Goal: Task Accomplishment & Management: Manage account settings

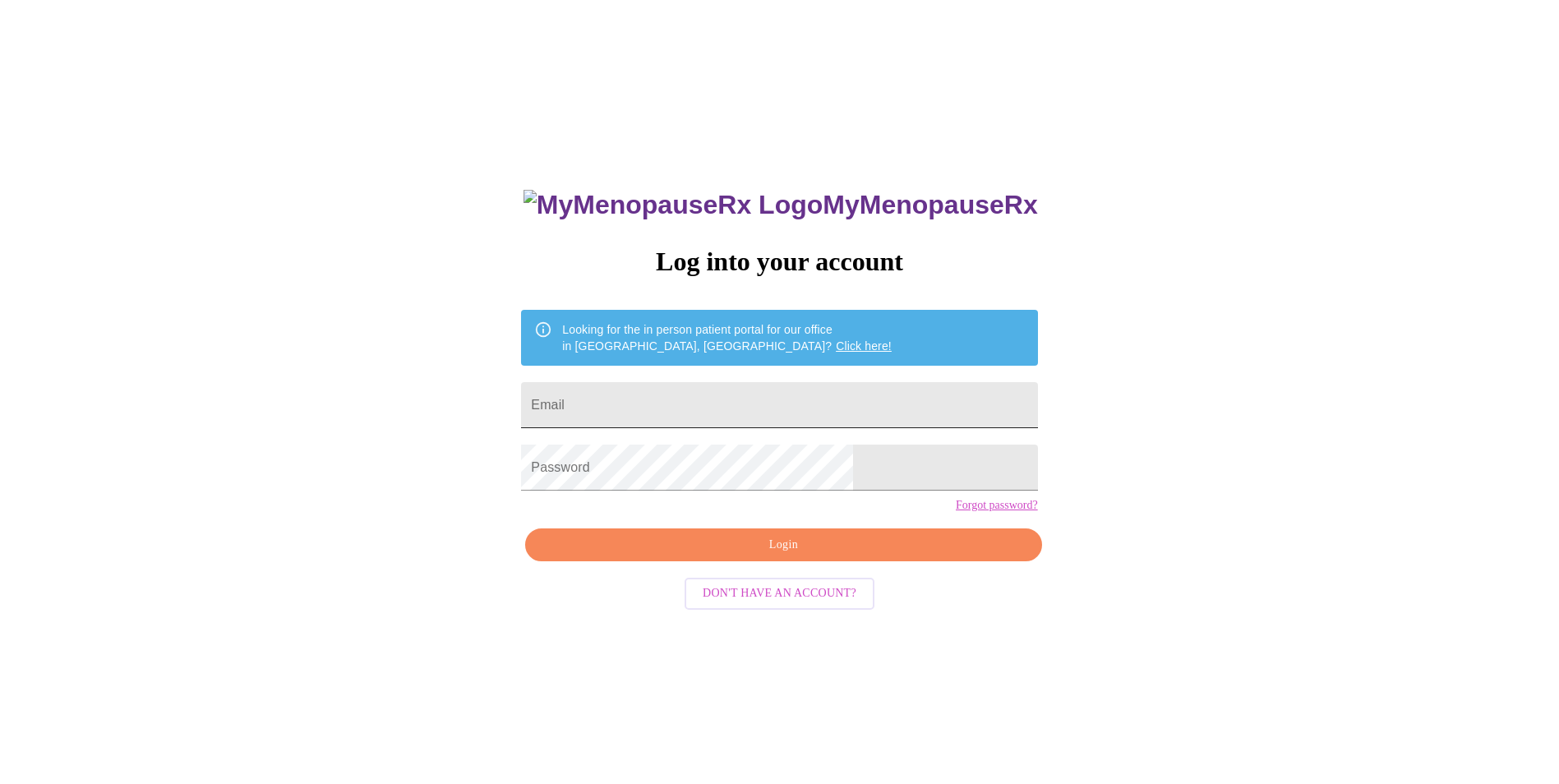
click at [770, 385] on input "Email" at bounding box center [779, 405] width 516 height 46
type input "[PERSON_NAME][EMAIL_ADDRESS][DOMAIN_NAME]"
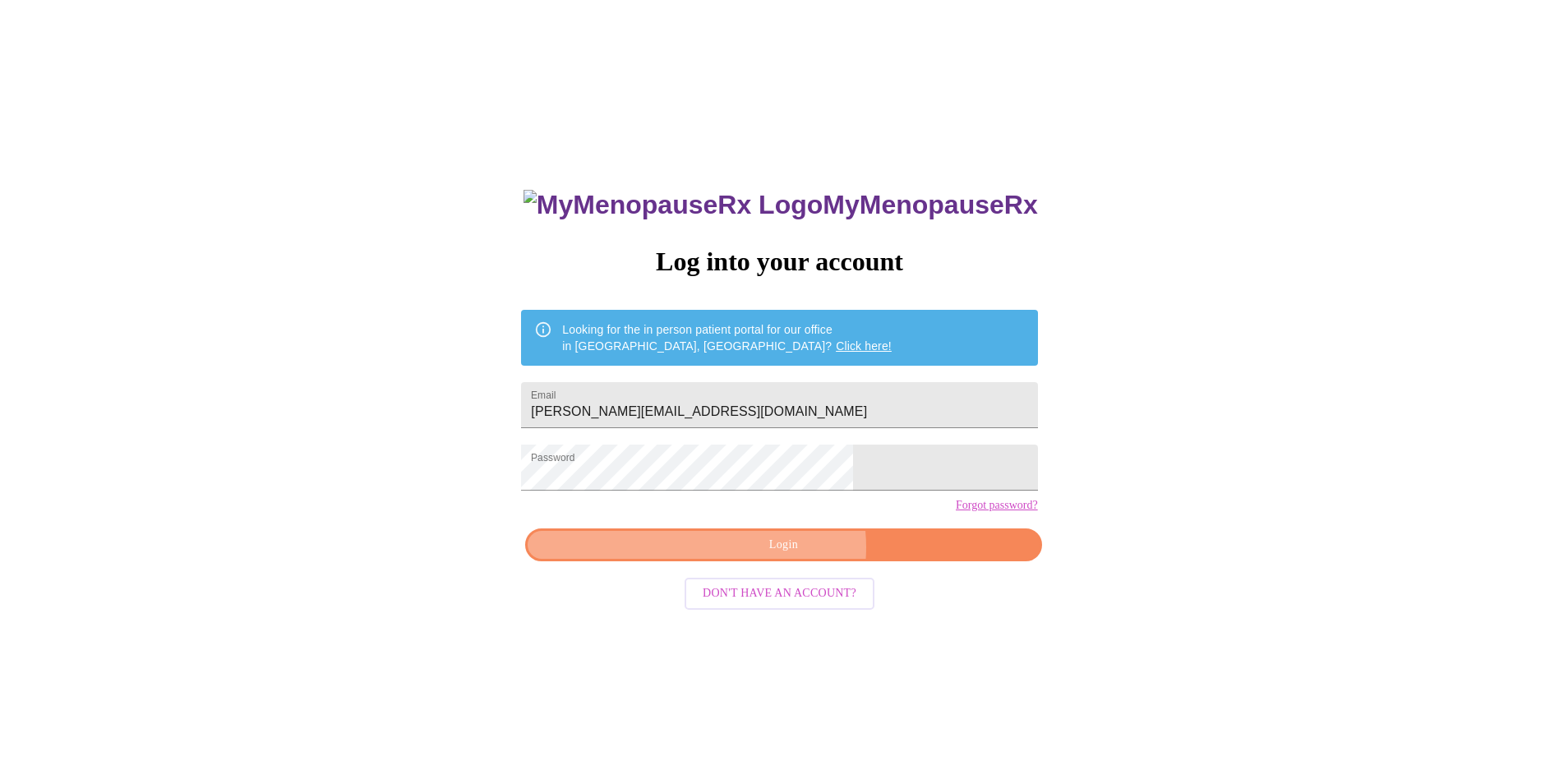
click at [789, 555] on span "Login" at bounding box center [783, 544] width 479 height 20
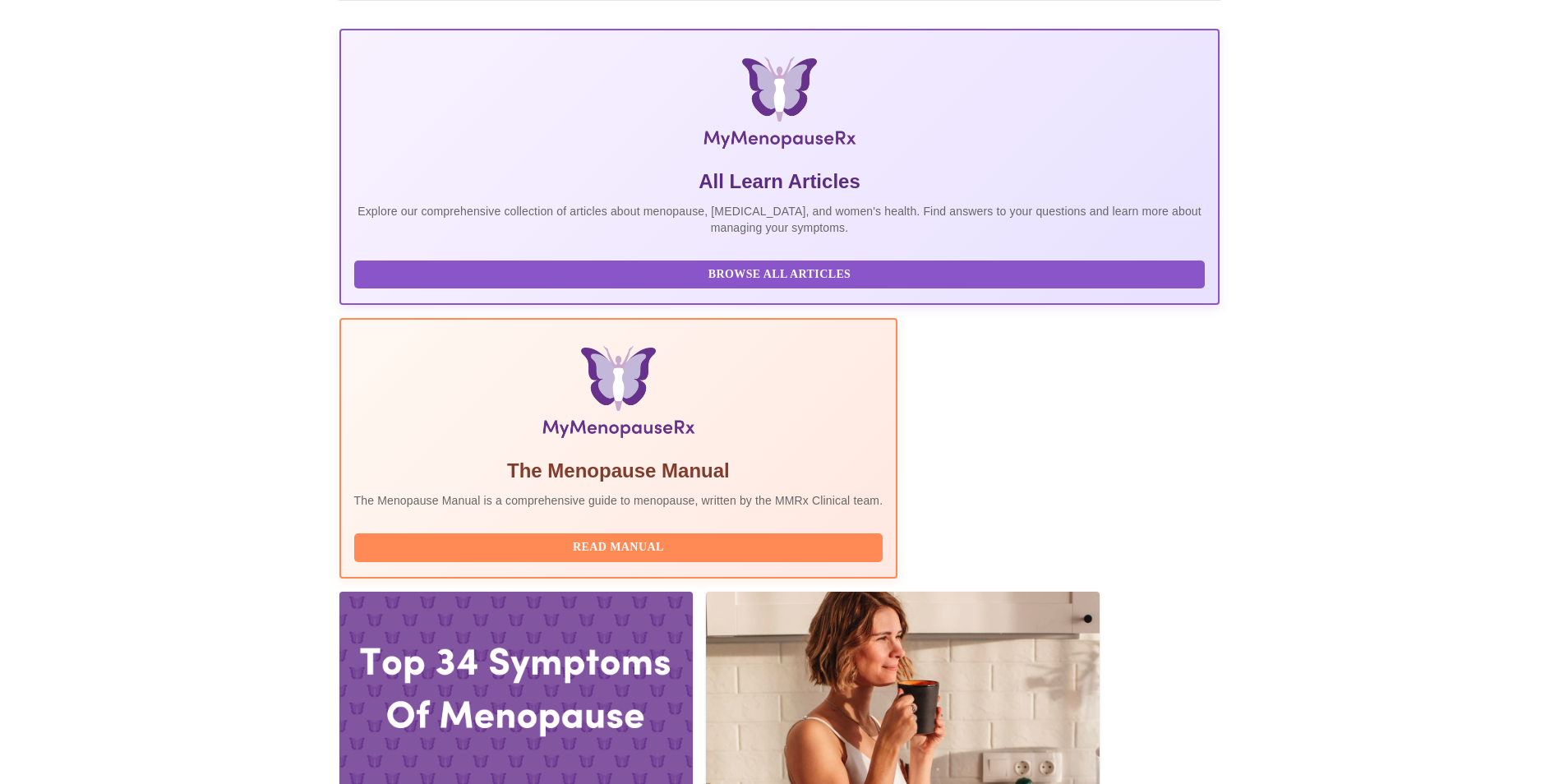
scroll to position [209, 0]
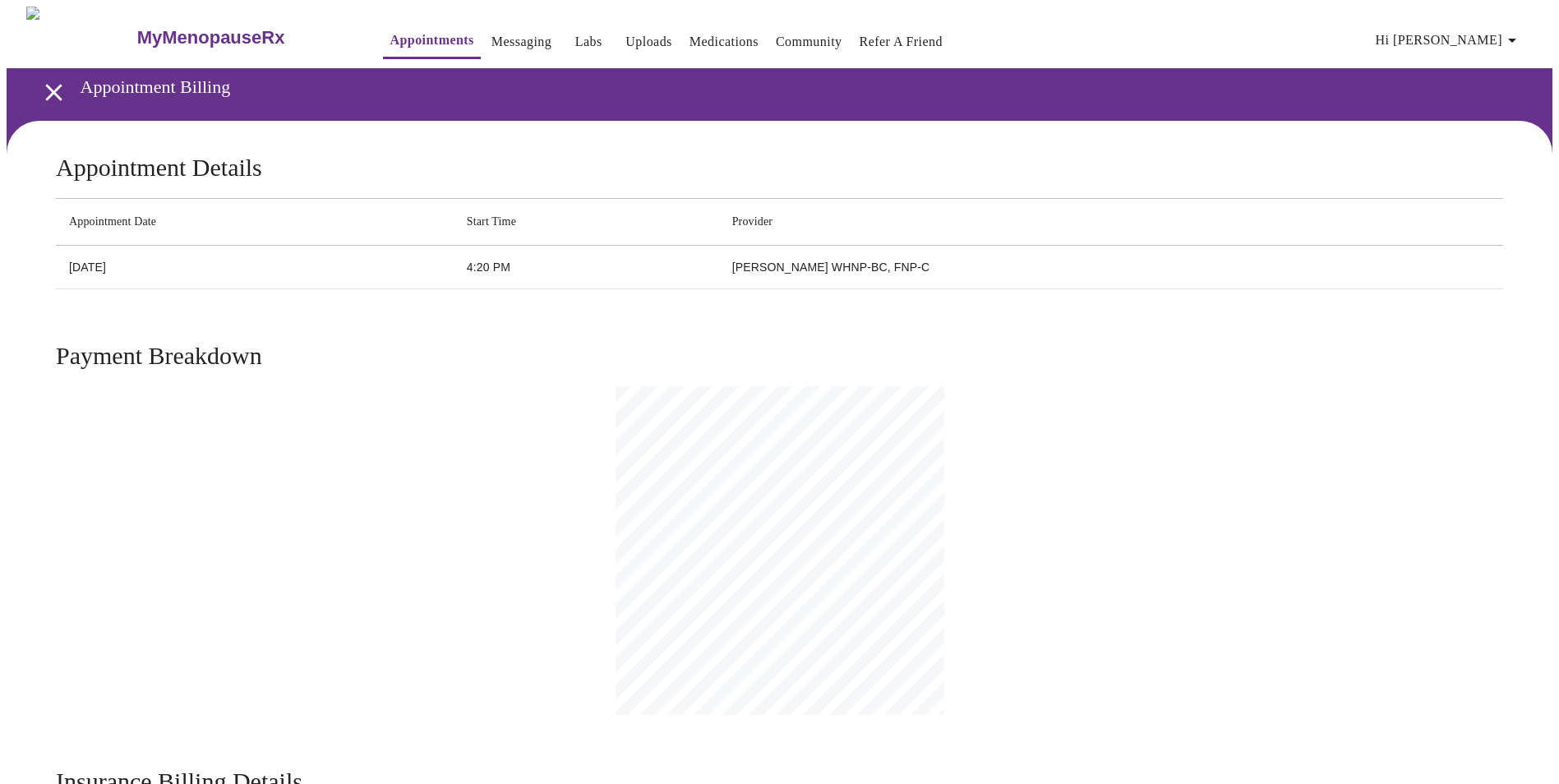
click at [575, 36] on link "Labs" at bounding box center [588, 42] width 27 height 23
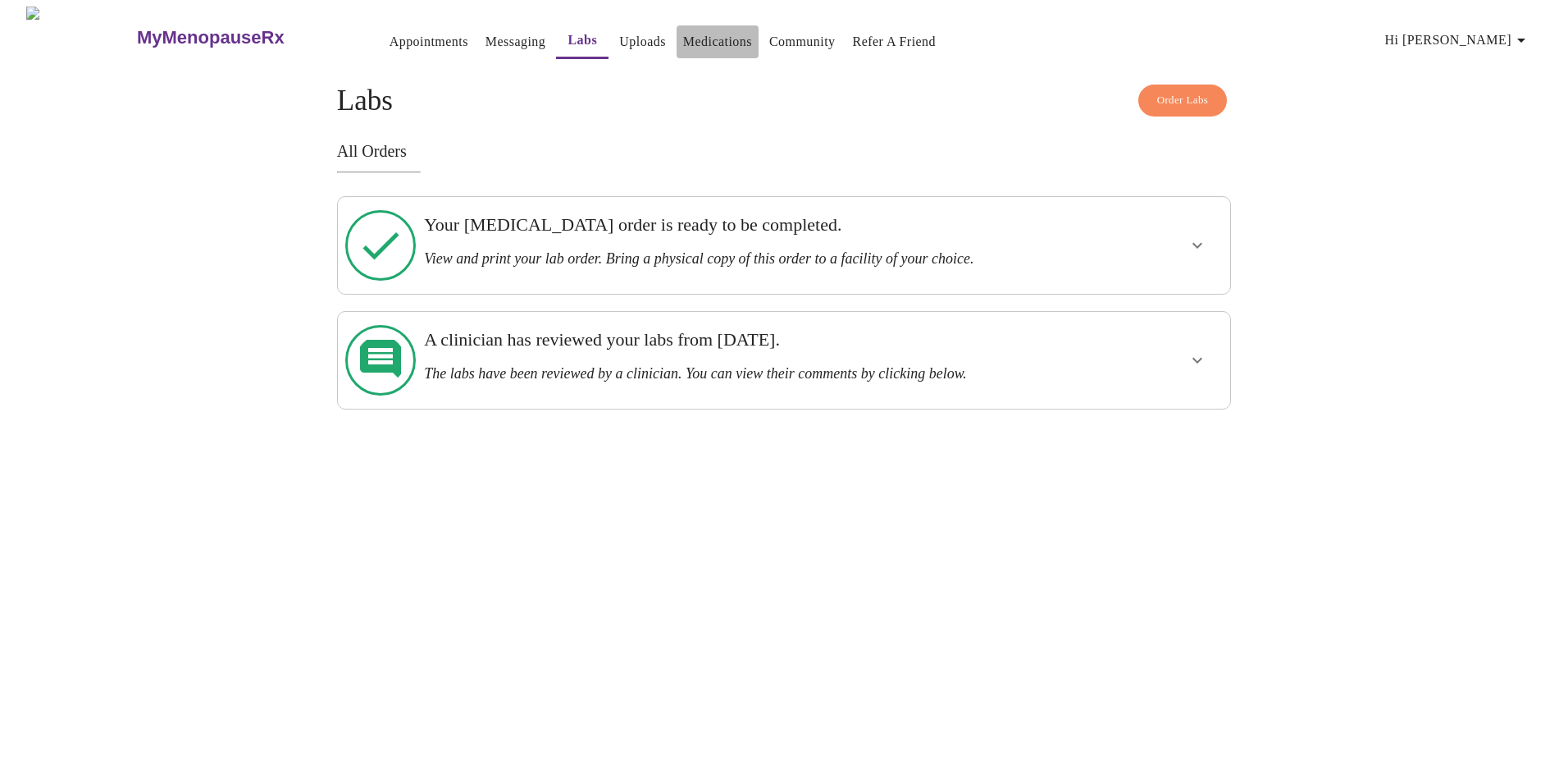
click at [689, 34] on link "Medications" at bounding box center [717, 42] width 69 height 23
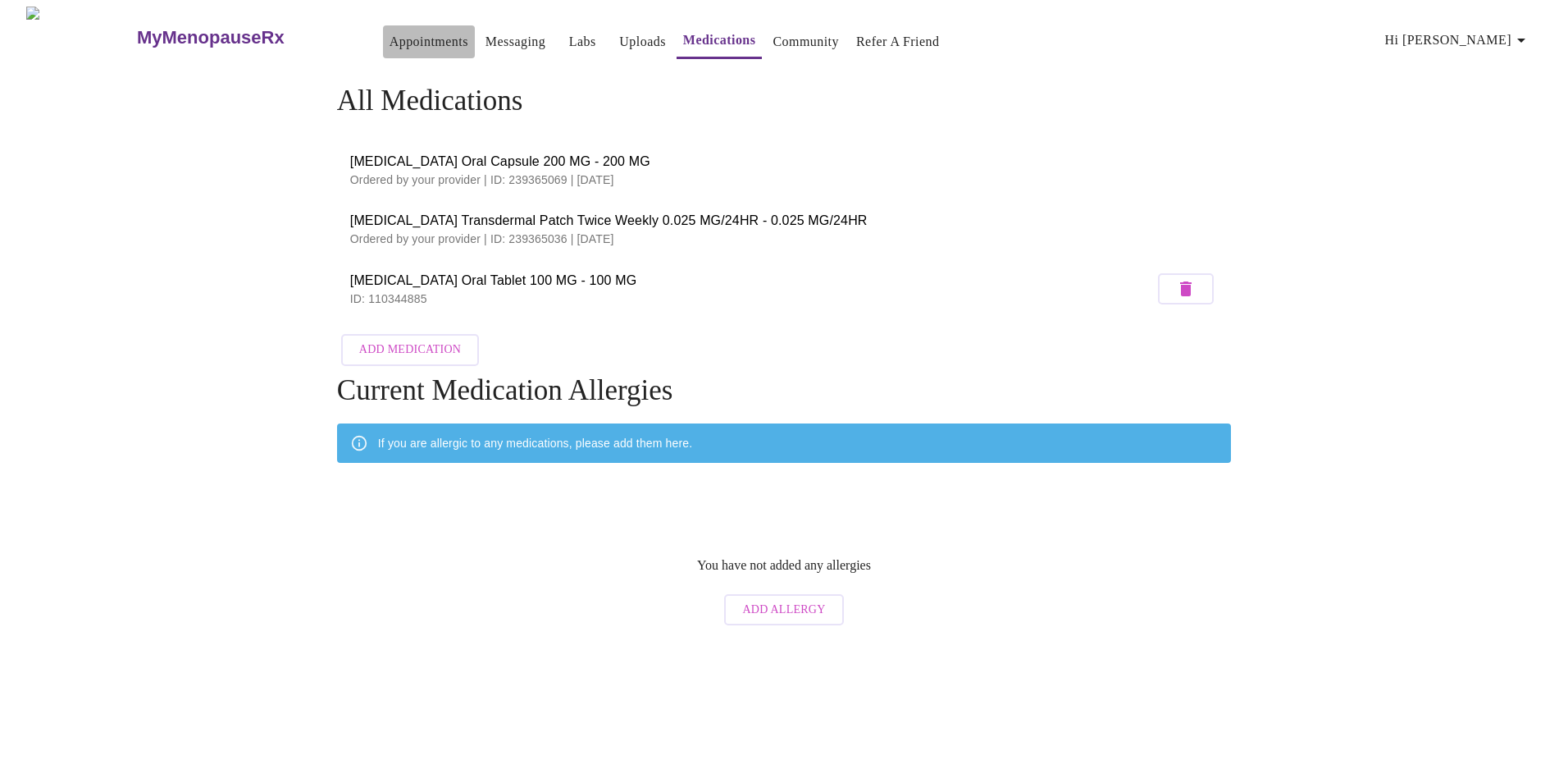
click at [389, 34] on link "Appointments" at bounding box center [429, 42] width 79 height 23
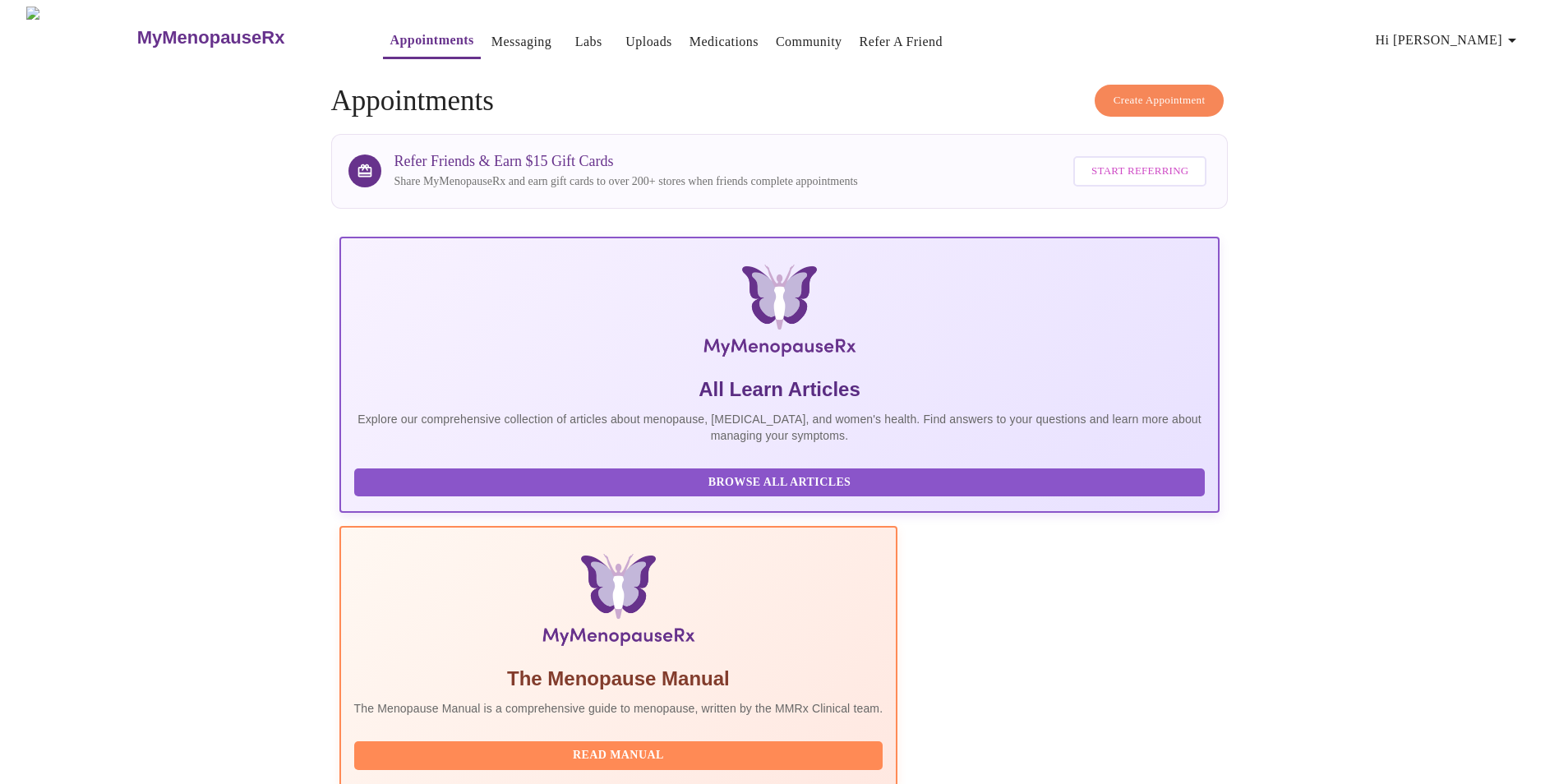
click at [1512, 39] on icon "button" at bounding box center [1512, 40] width 19 height 19
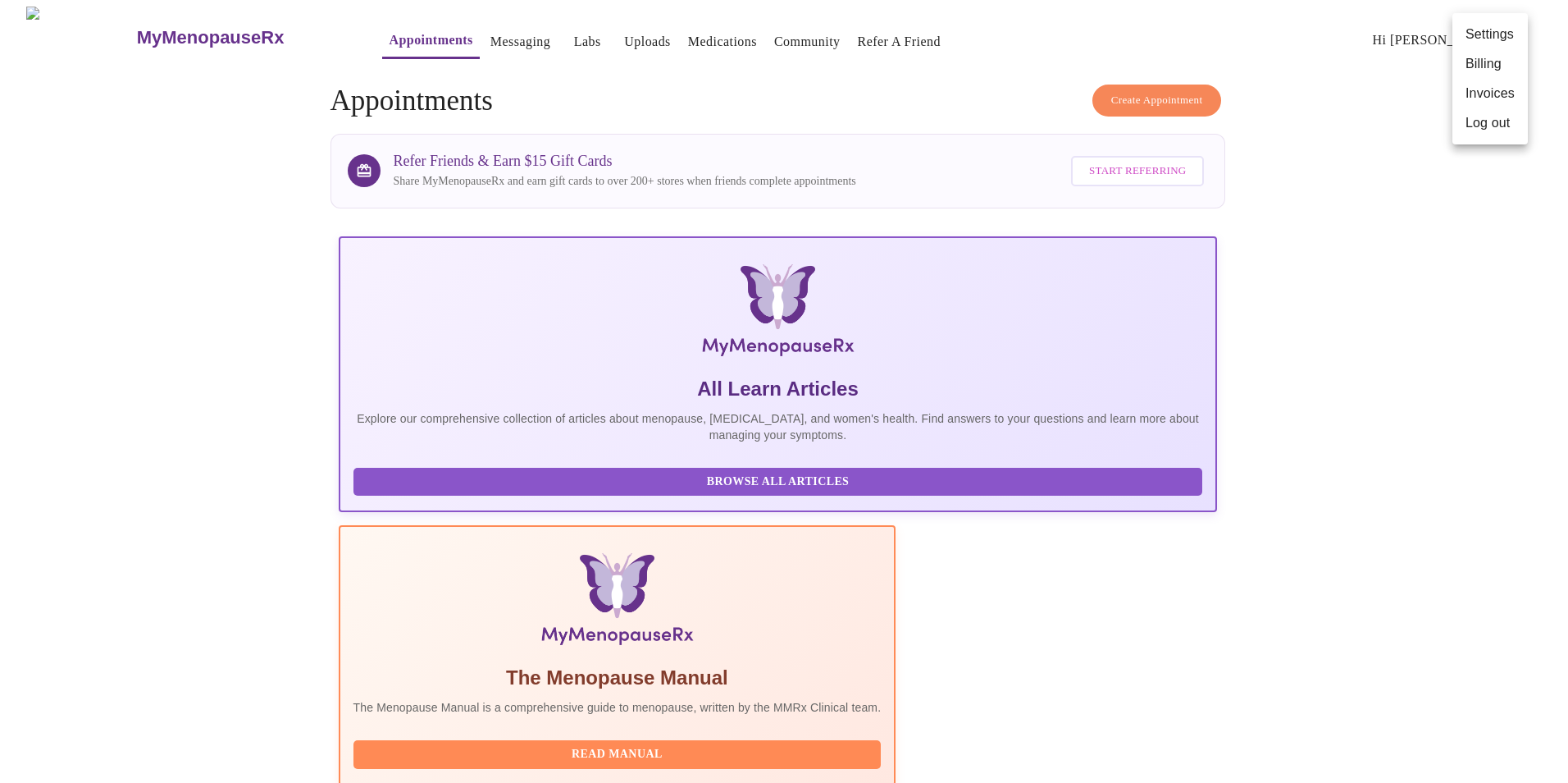
click at [1486, 57] on li "Billing" at bounding box center [1490, 64] width 75 height 30
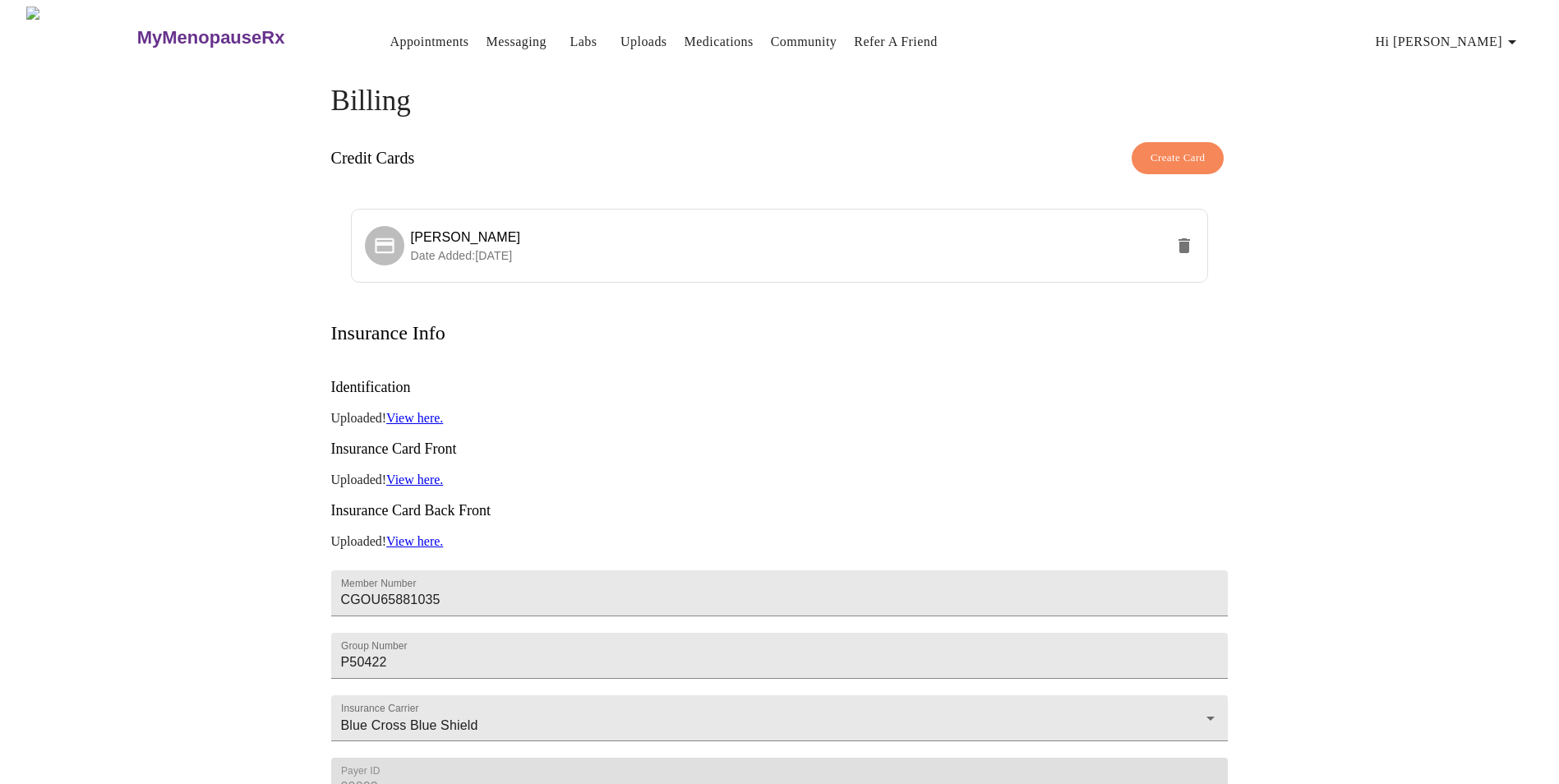
click at [1498, 46] on span "Hi [PERSON_NAME]" at bounding box center [1448, 42] width 147 height 23
click at [1505, 96] on li "Invoices" at bounding box center [1493, 95] width 76 height 30
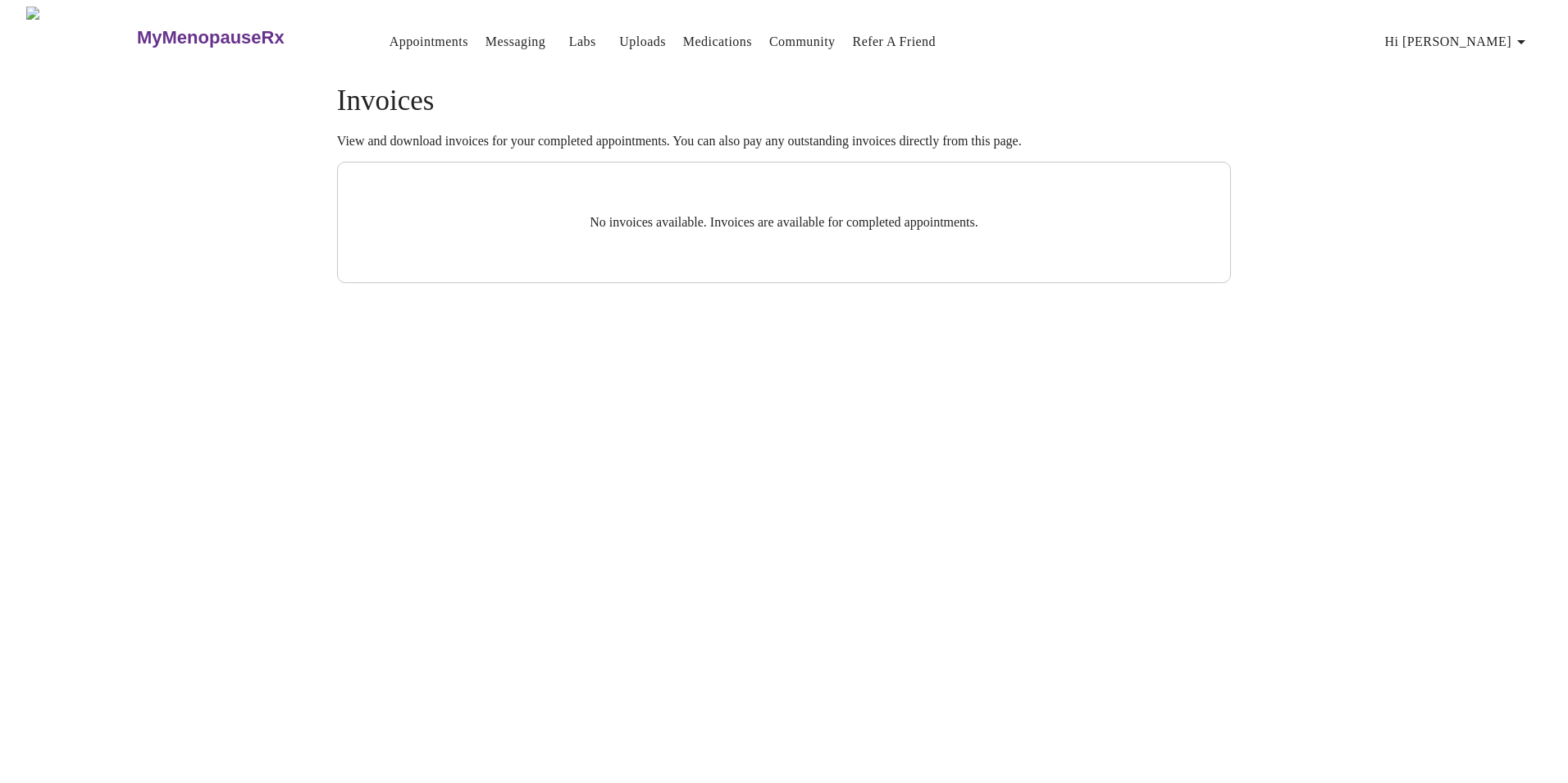
click at [1496, 31] on span "Hi [PERSON_NAME]" at bounding box center [1458, 42] width 146 height 23
click at [1497, 128] on li "Log out" at bounding box center [1502, 124] width 75 height 30
